Goal: Information Seeking & Learning: Compare options

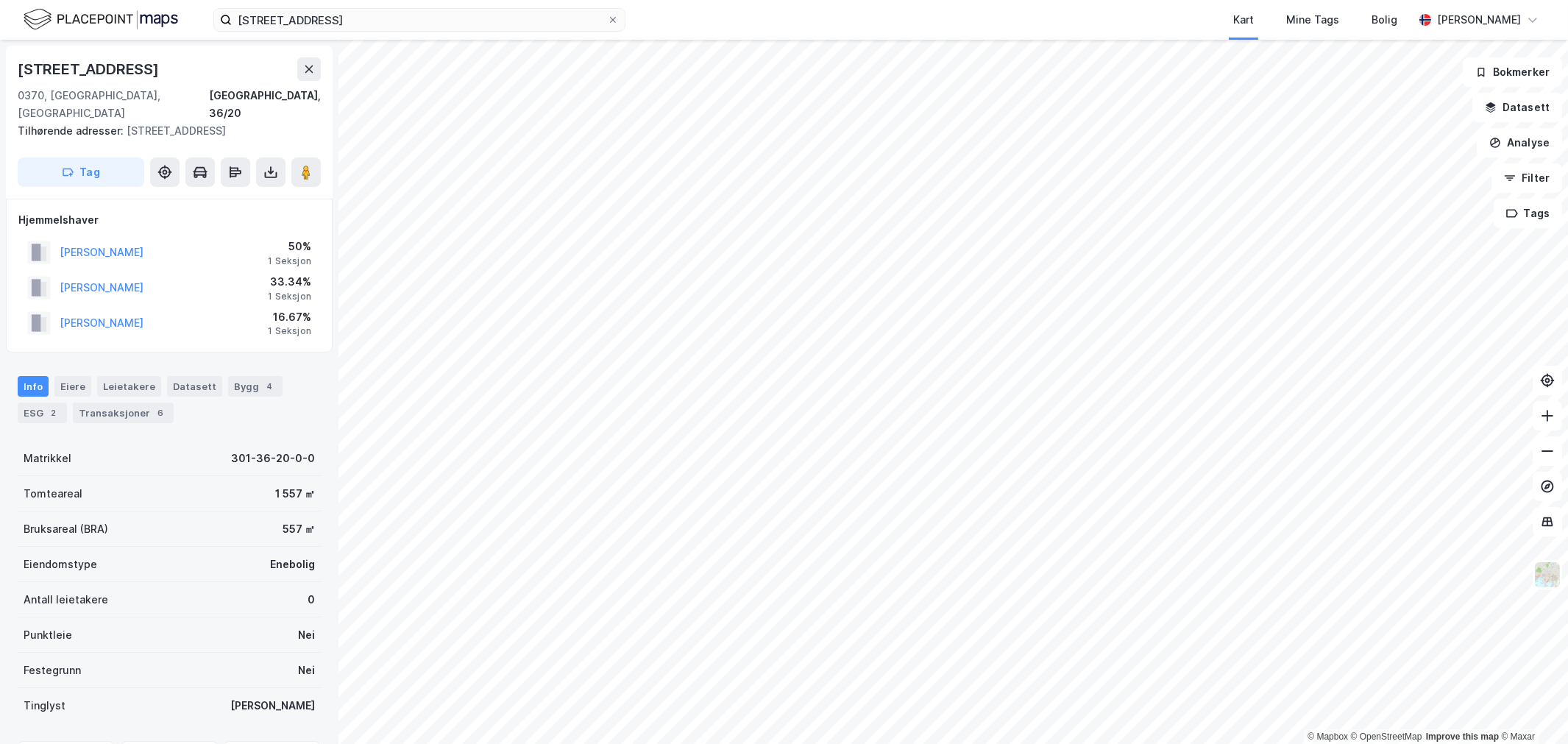
scroll to position [1, 0]
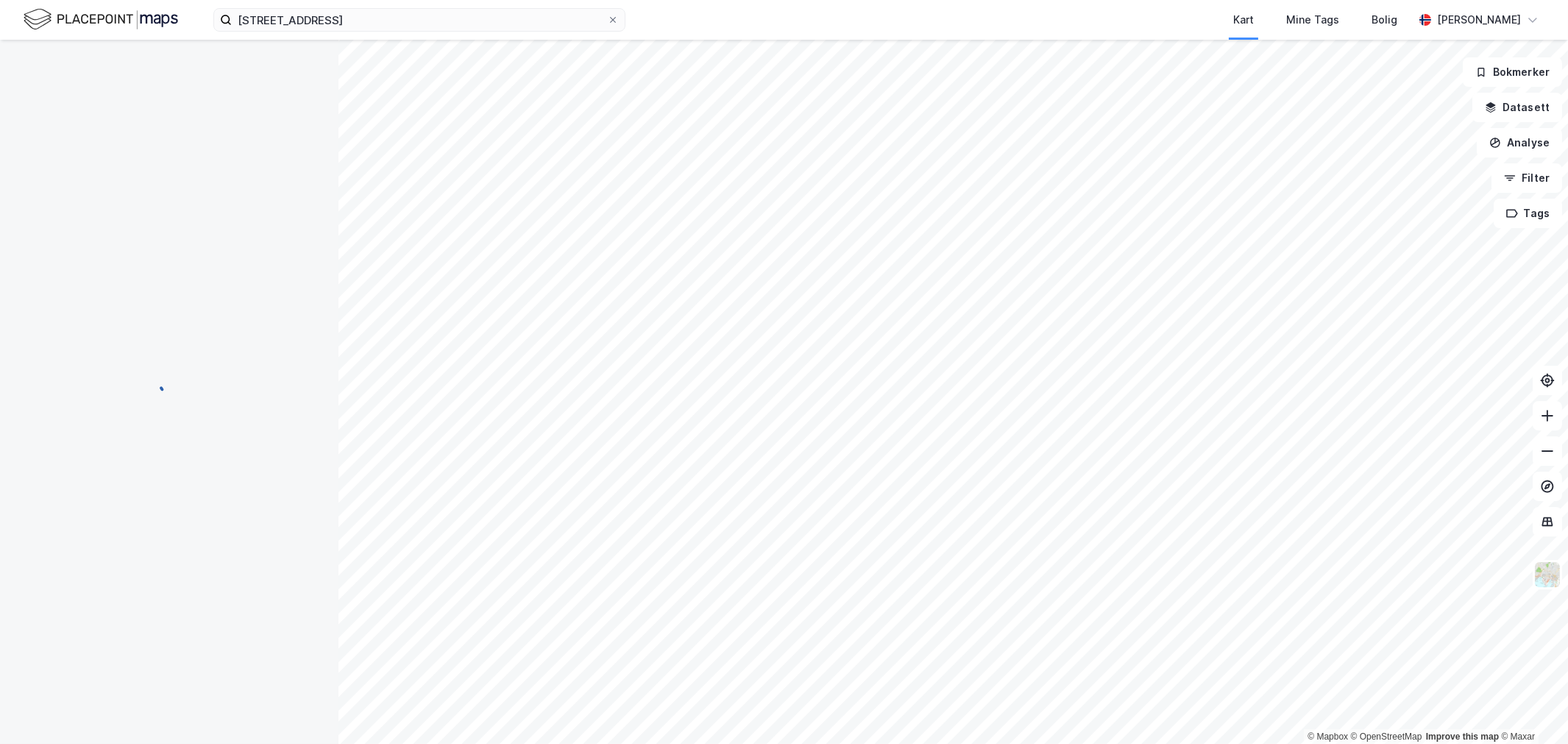
scroll to position [1, 0]
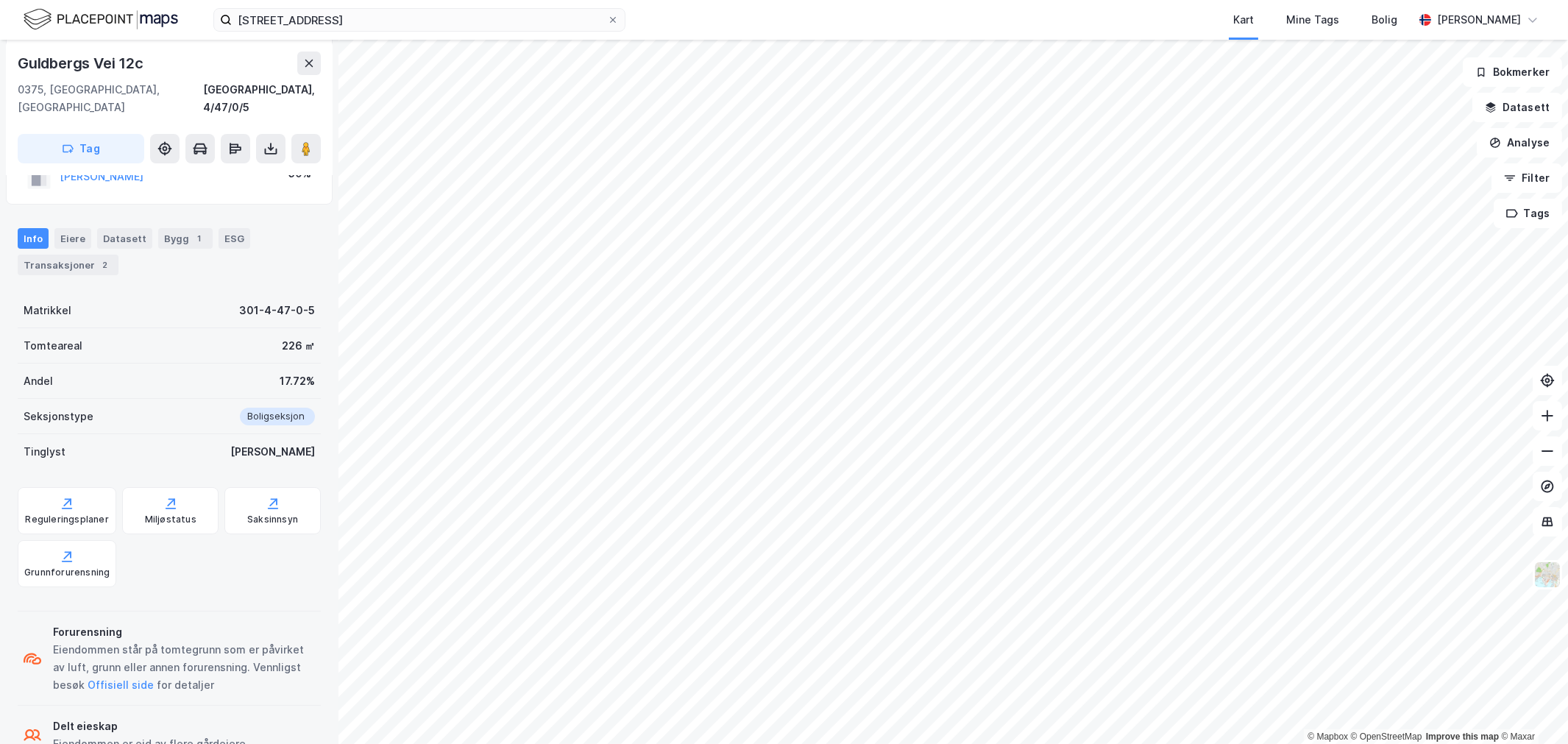
scroll to position [164, 0]
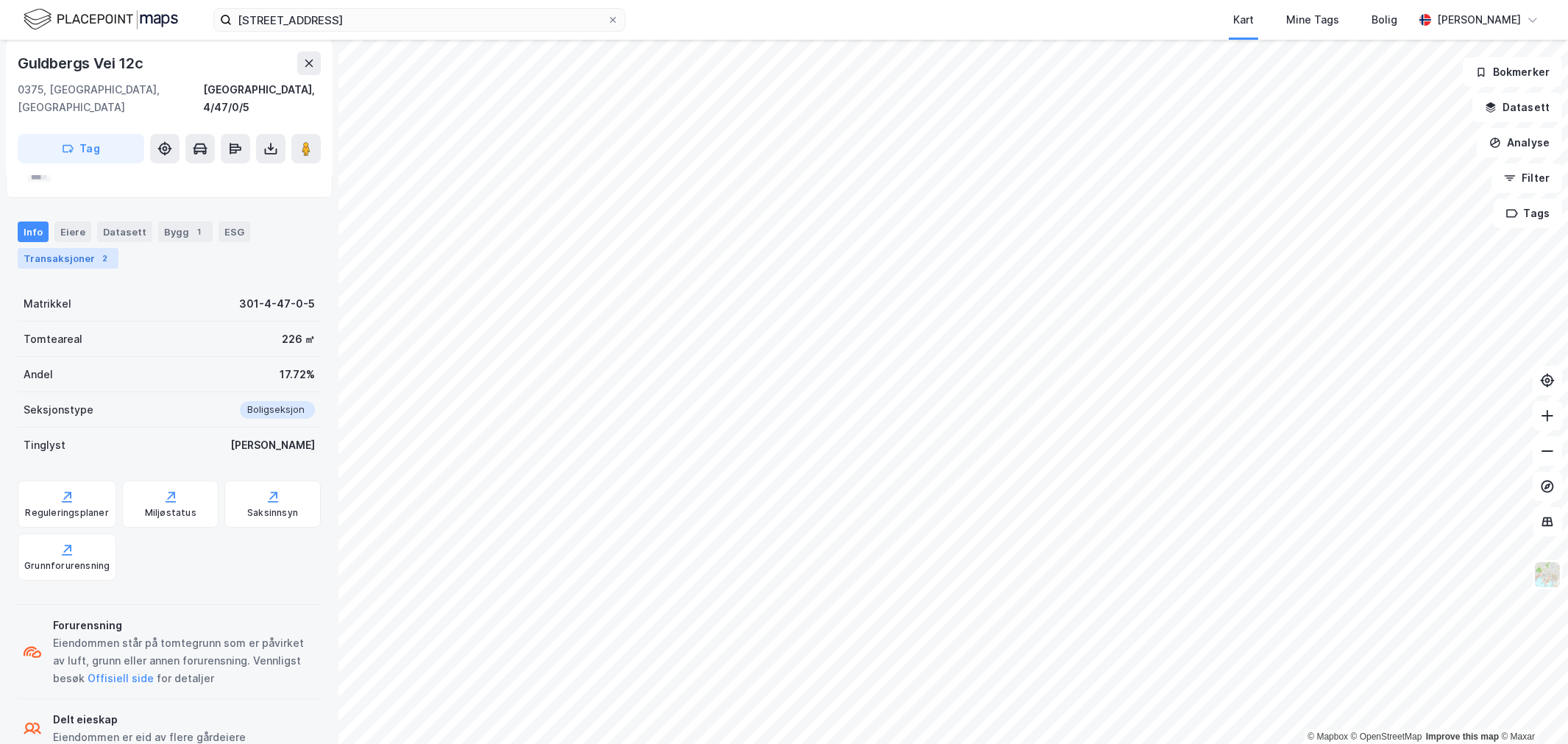
click at [61, 248] on div "Transaksjoner 2" at bounding box center [68, 258] width 101 height 20
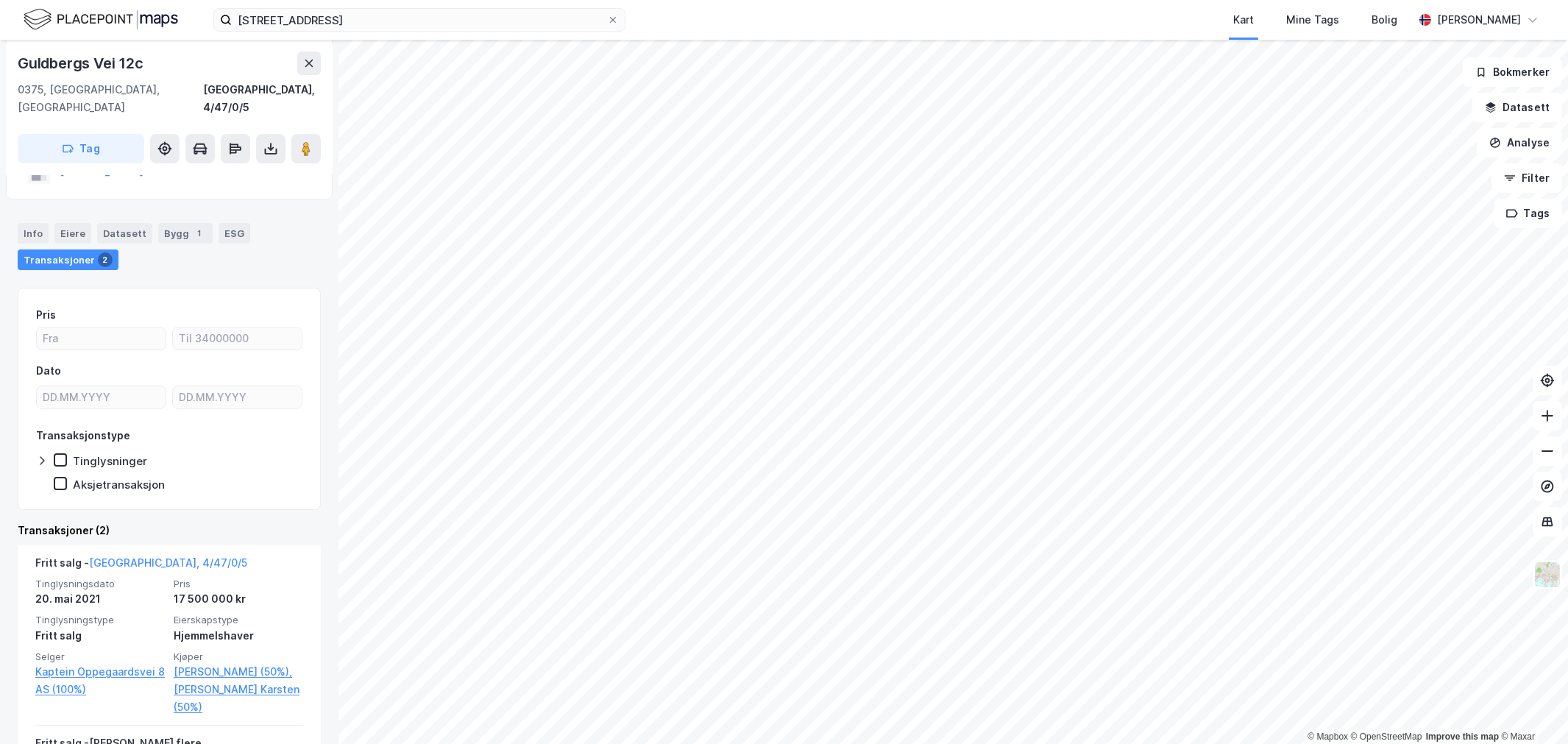
scroll to position [164, 0]
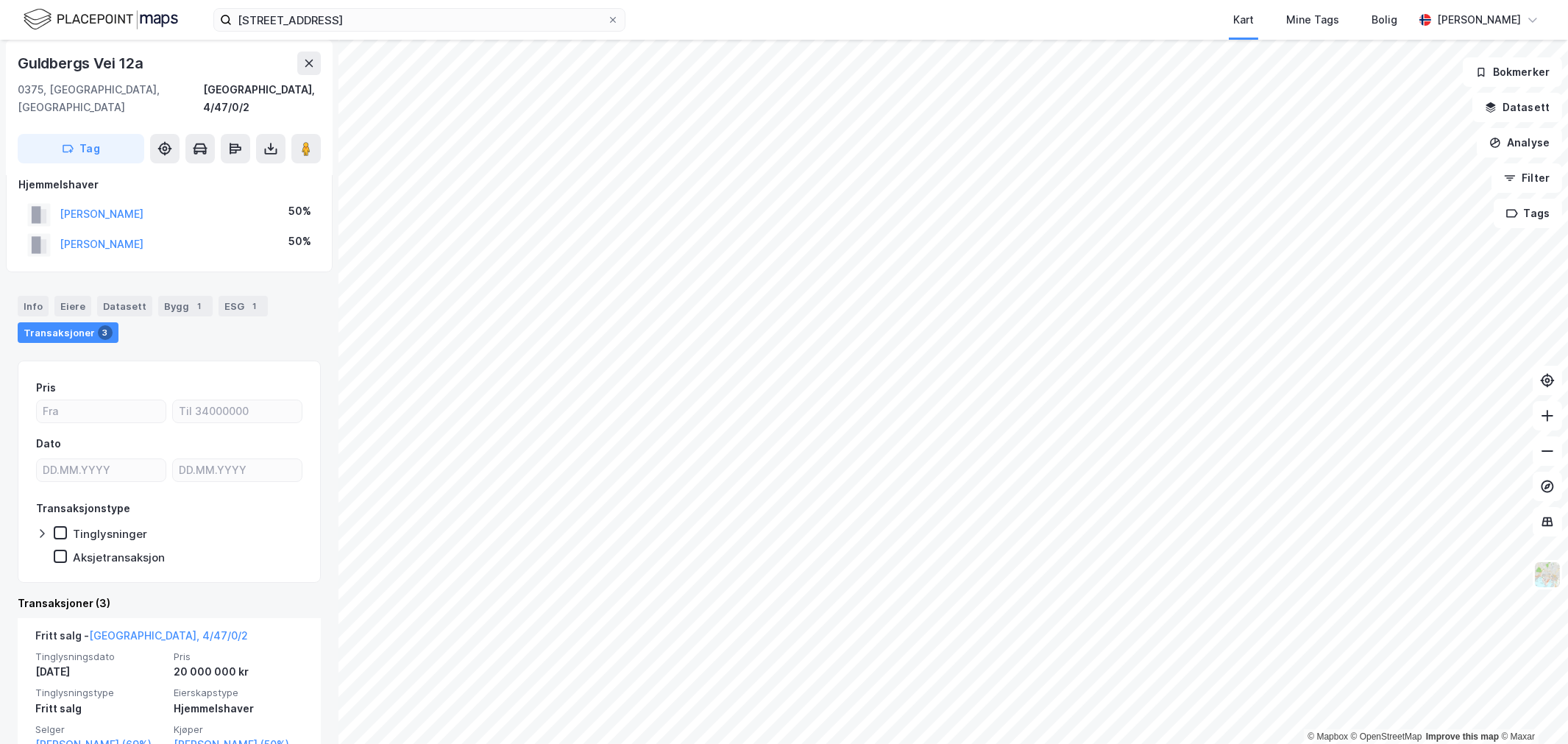
scroll to position [164, 0]
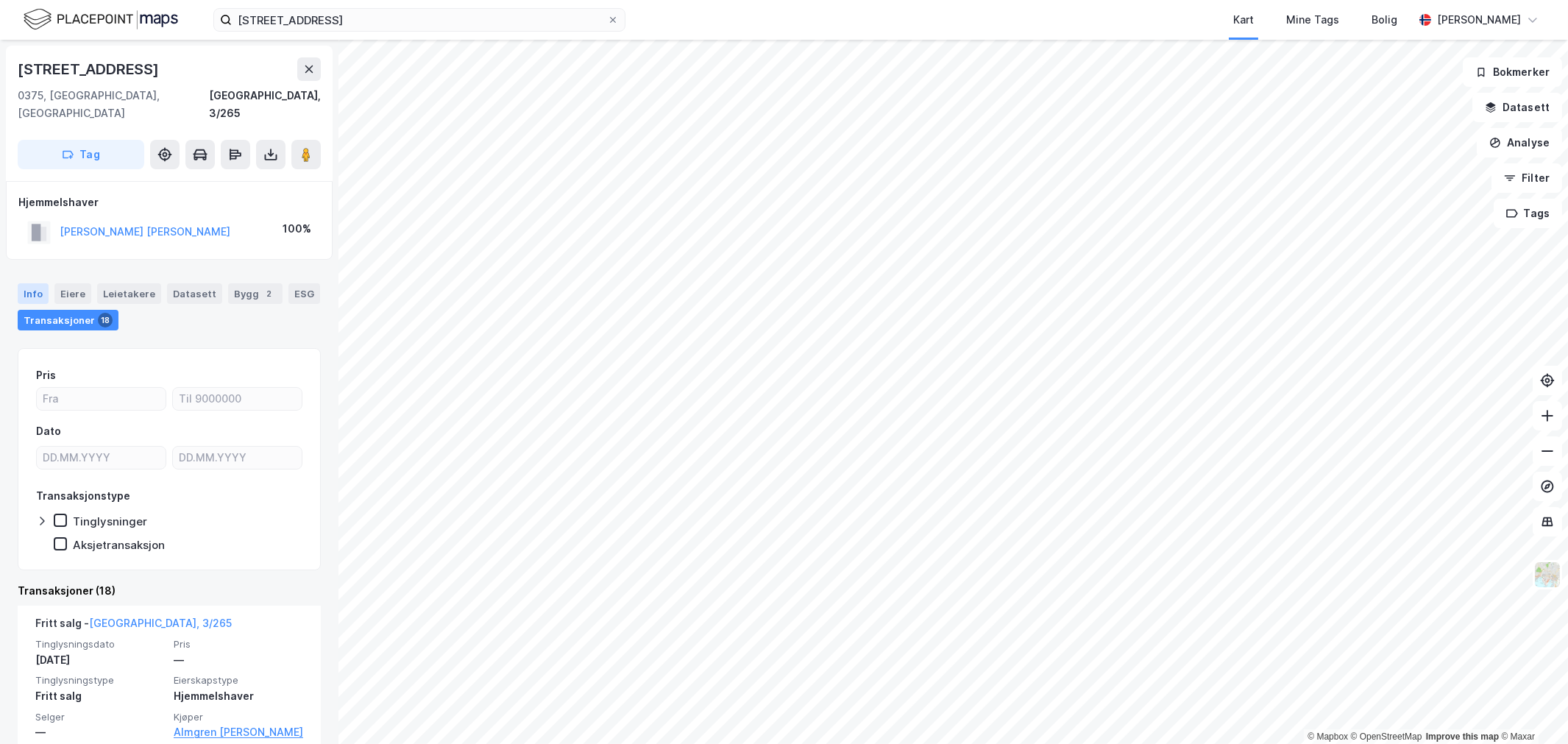
click at [39, 283] on div "Info" at bounding box center [33, 293] width 31 height 20
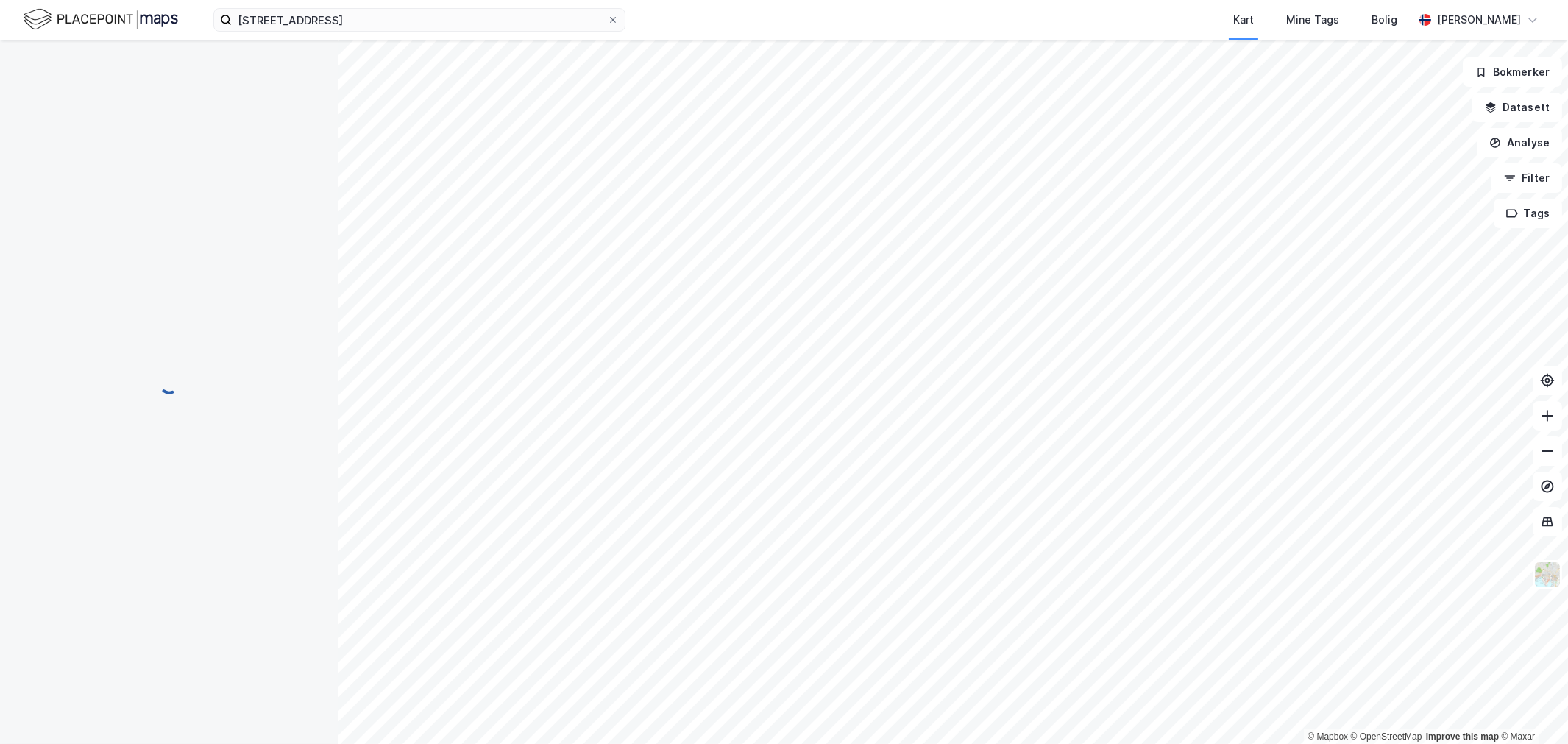
scroll to position [70, 0]
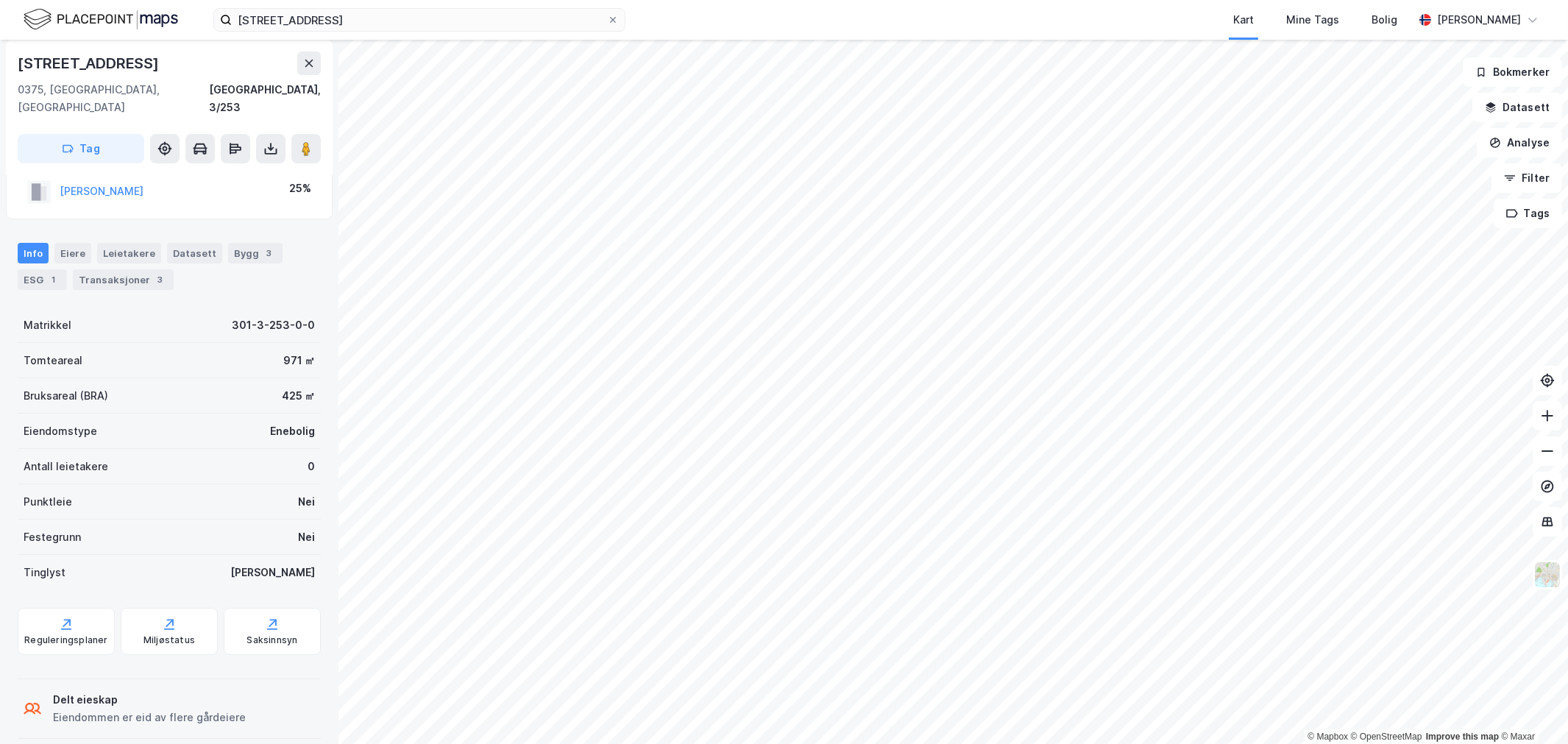
scroll to position [70, 0]
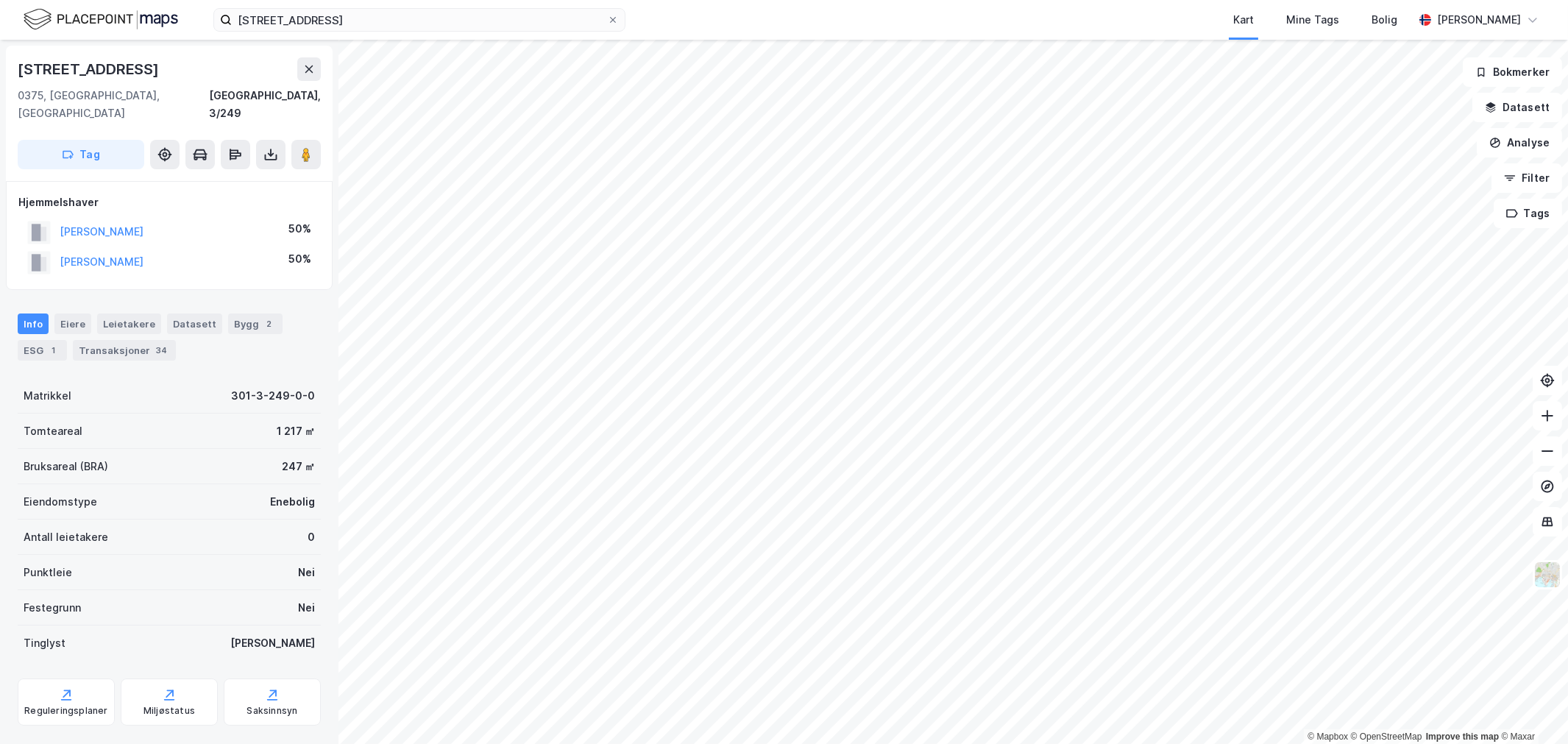
scroll to position [1, 0]
